Goal: Task Accomplishment & Management: Manage account settings

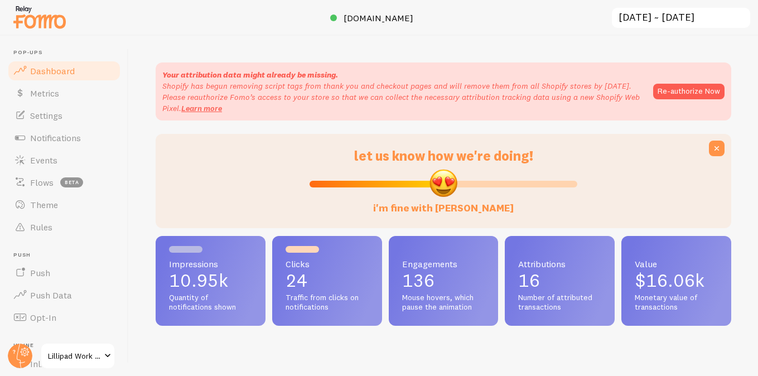
scroll to position [293, 575]
click at [75, 165] on link "Events" at bounding box center [64, 160] width 115 height 22
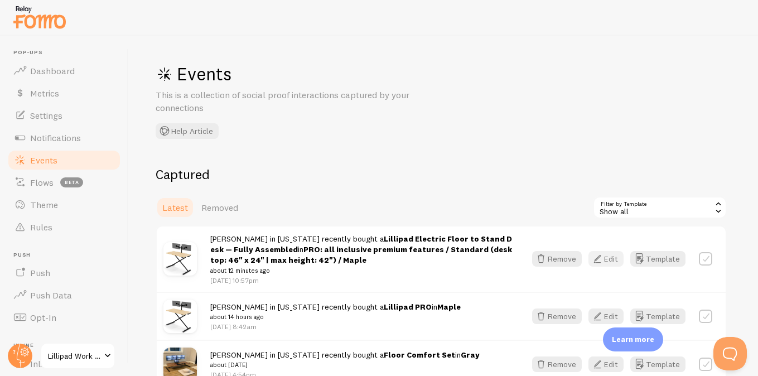
click at [619, 260] on button "Edit" at bounding box center [605, 259] width 35 height 16
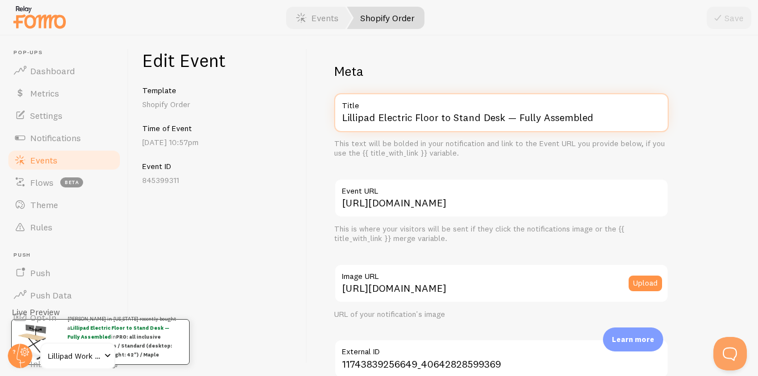
drag, startPoint x: 378, startPoint y: 117, endPoint x: 471, endPoint y: 175, distance: 109.2
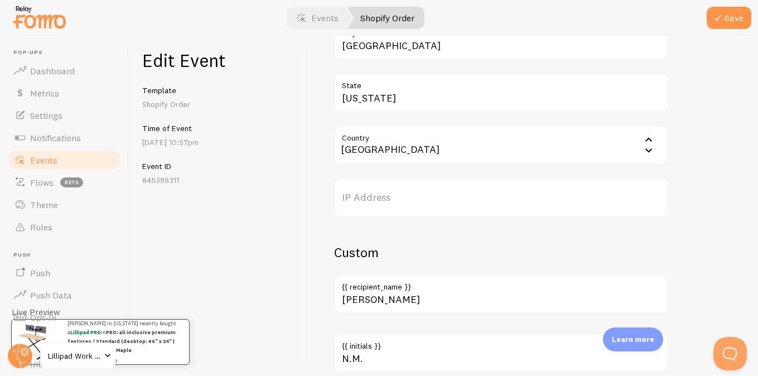
scroll to position [708, 0]
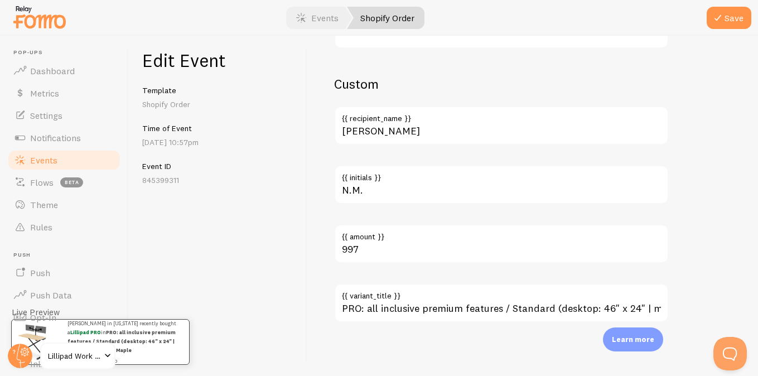
type input "Lillipad PRO"
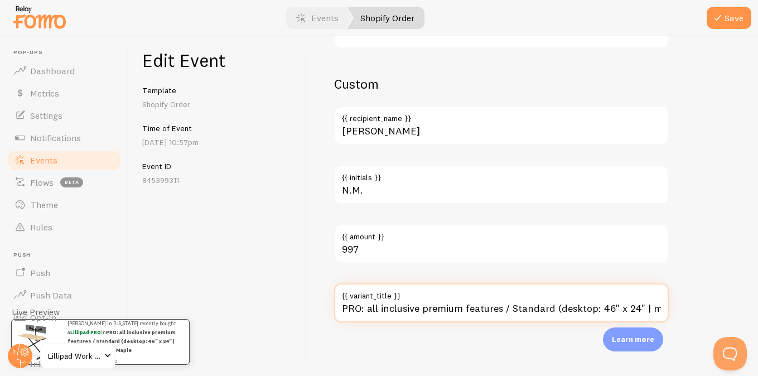
click at [451, 312] on input "PRO: all inclusive premium features / Standard (desktop: 46" x 24" | max height…" at bounding box center [501, 302] width 335 height 39
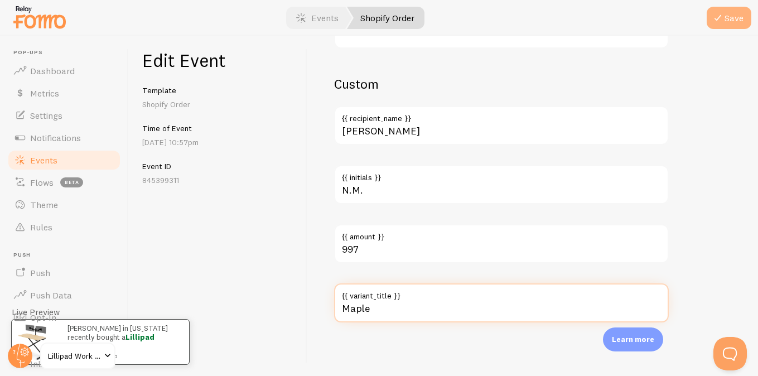
type input "Maple"
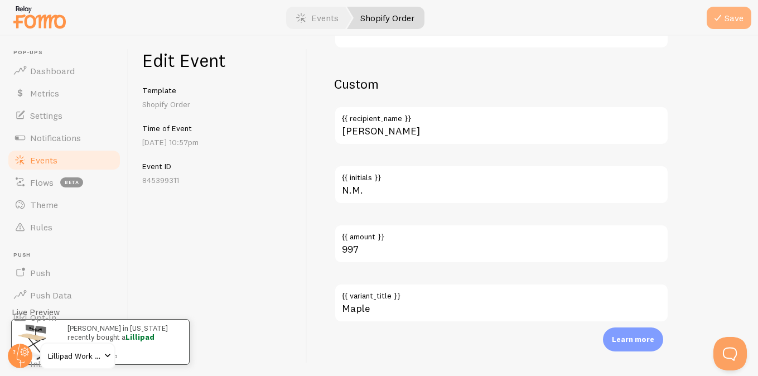
click at [707, 13] on button "Save" at bounding box center [728, 18] width 45 height 22
click at [80, 160] on link "Events" at bounding box center [64, 160] width 115 height 22
